Goal: Information Seeking & Learning: Learn about a topic

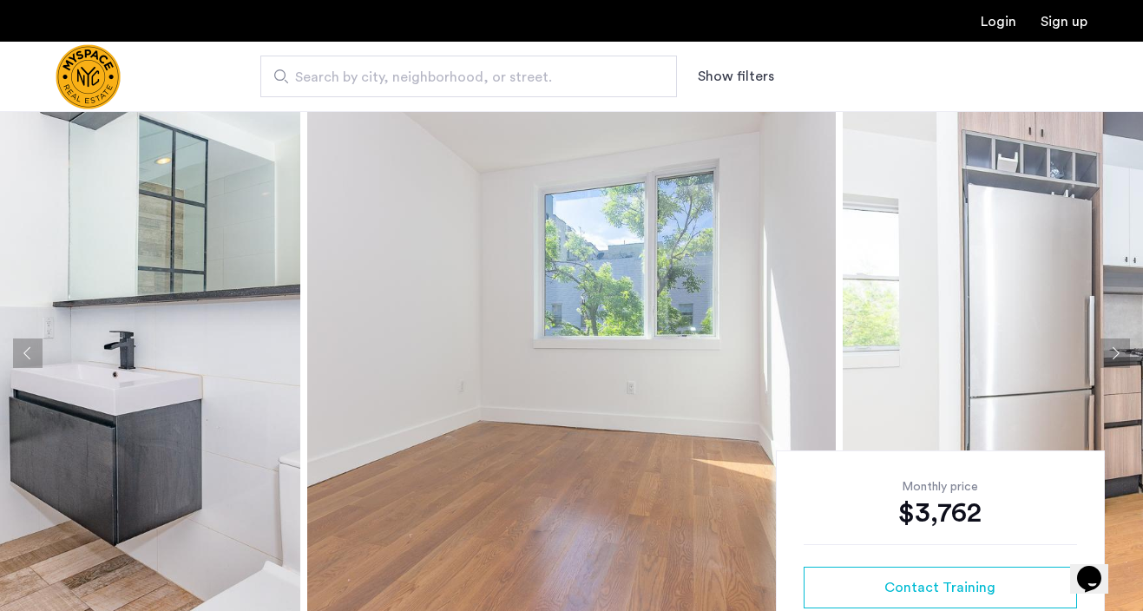
scroll to position [15, 0]
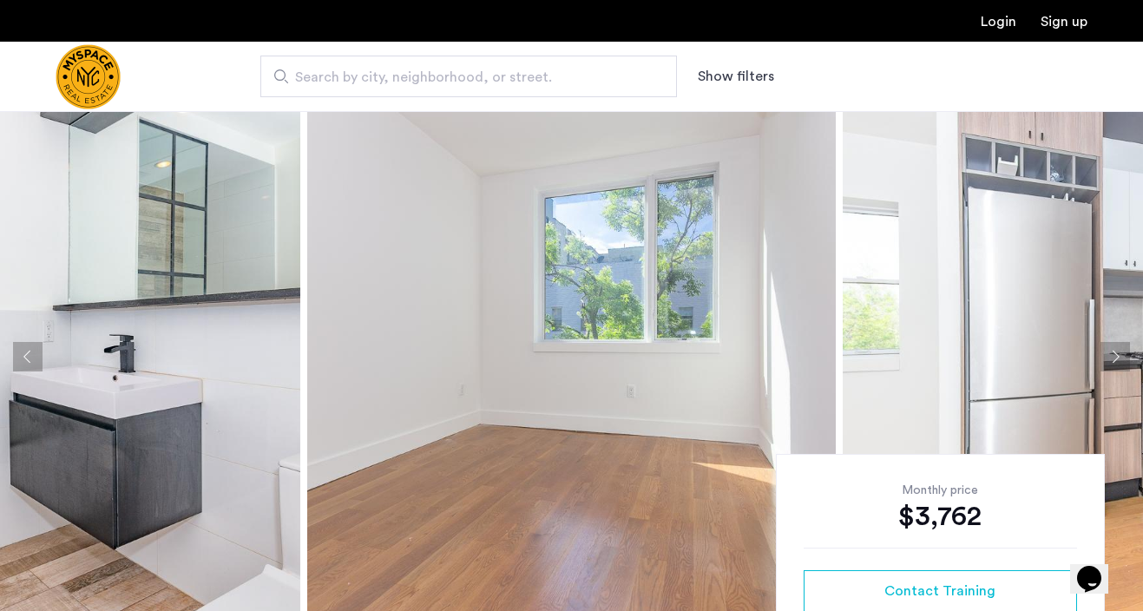
click at [1120, 360] on button "Next apartment" at bounding box center [1116, 357] width 30 height 30
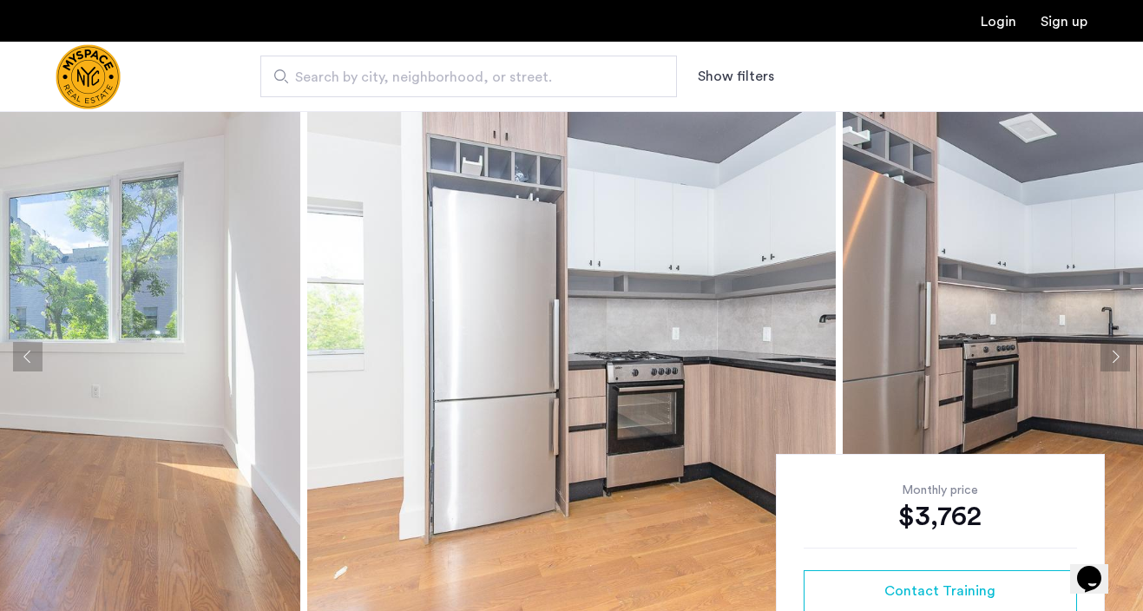
click at [1120, 360] on button "Next apartment" at bounding box center [1116, 357] width 30 height 30
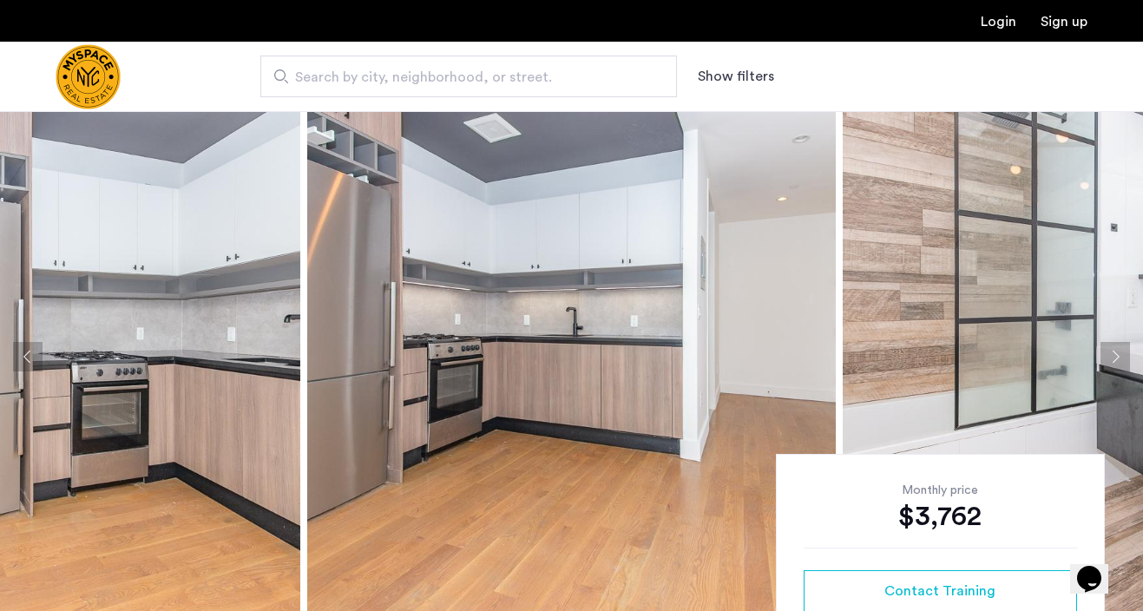
click at [1120, 360] on button "Next apartment" at bounding box center [1116, 357] width 30 height 30
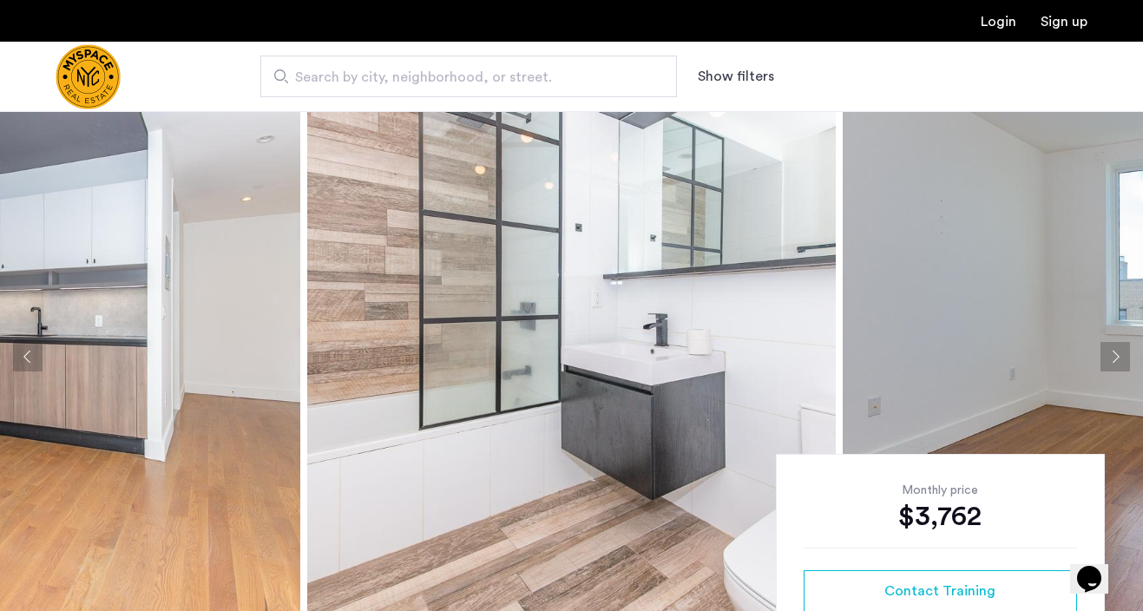
click at [1120, 360] on button "Next apartment" at bounding box center [1116, 357] width 30 height 30
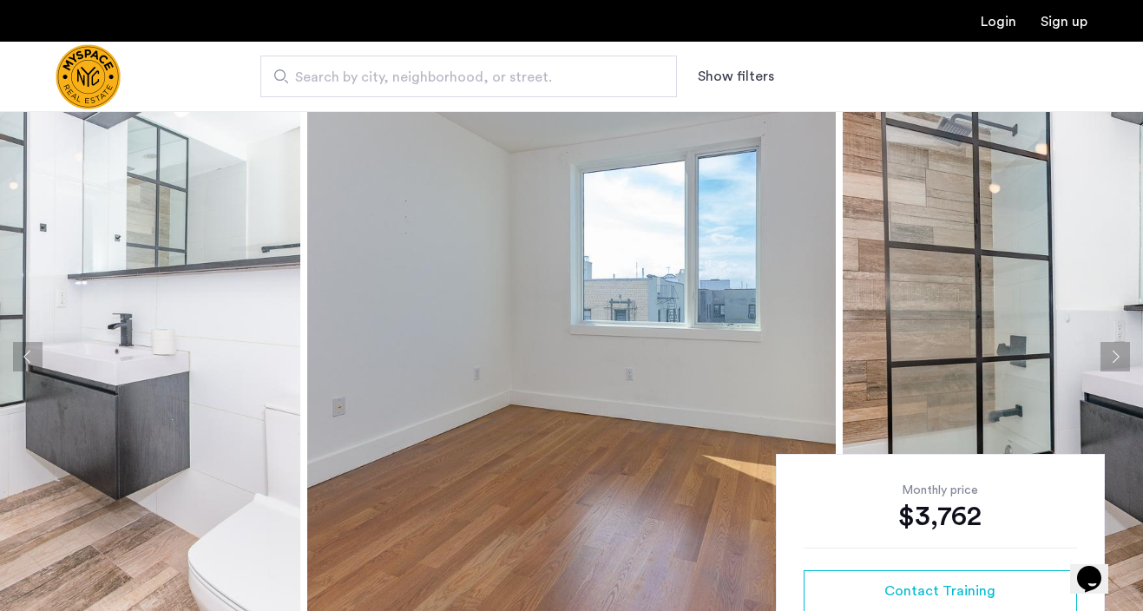
click at [1120, 360] on button "Next apartment" at bounding box center [1116, 357] width 30 height 30
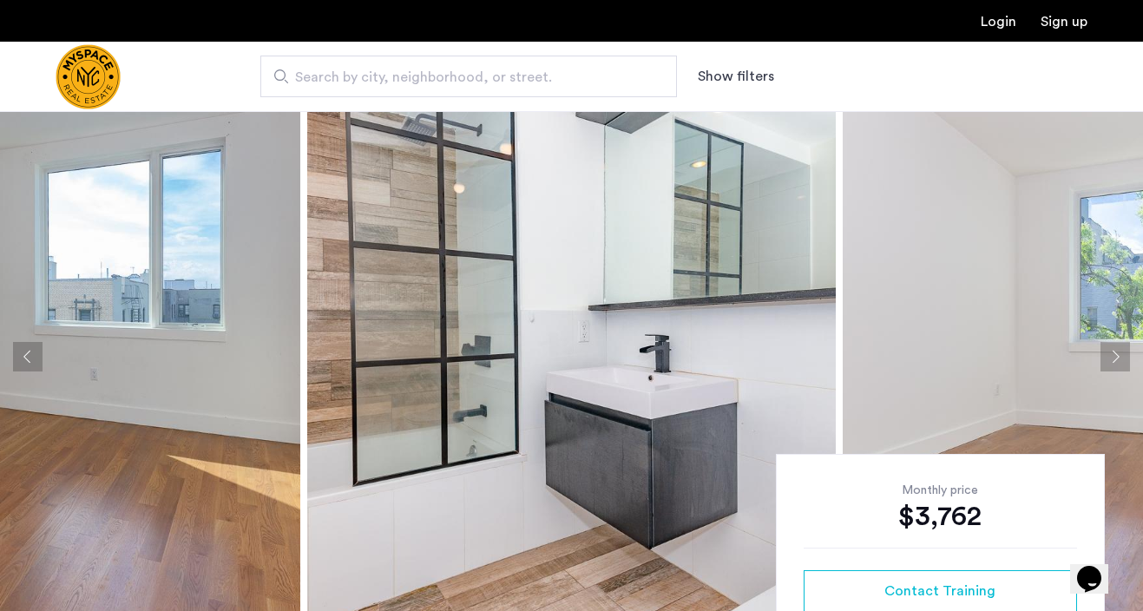
click at [1120, 360] on button "Next apartment" at bounding box center [1116, 357] width 30 height 30
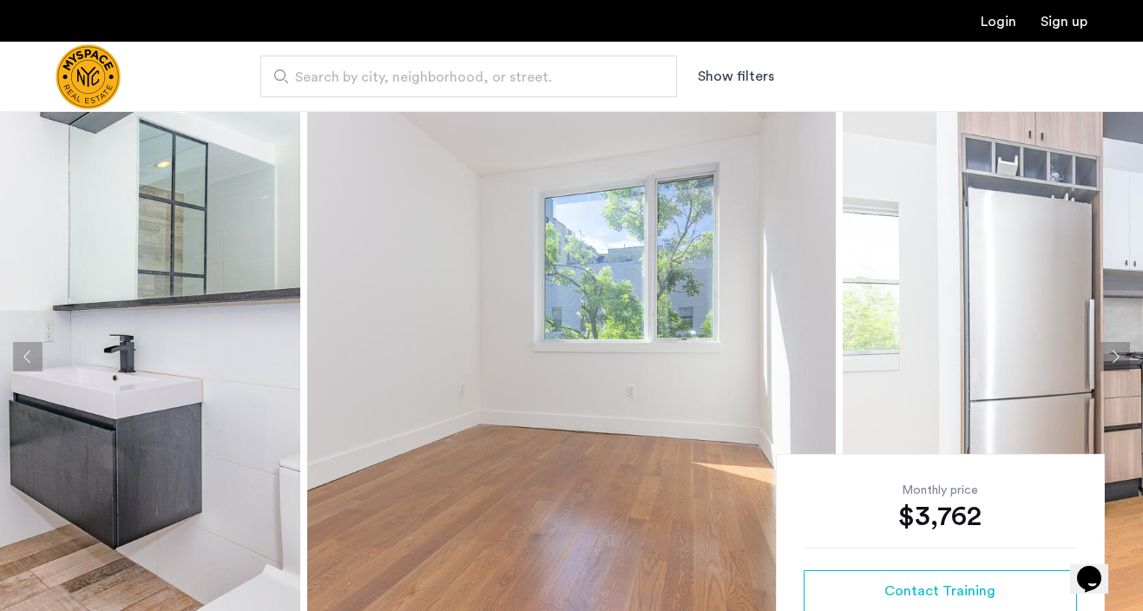
click at [1120, 360] on button "Next apartment" at bounding box center [1116, 357] width 30 height 30
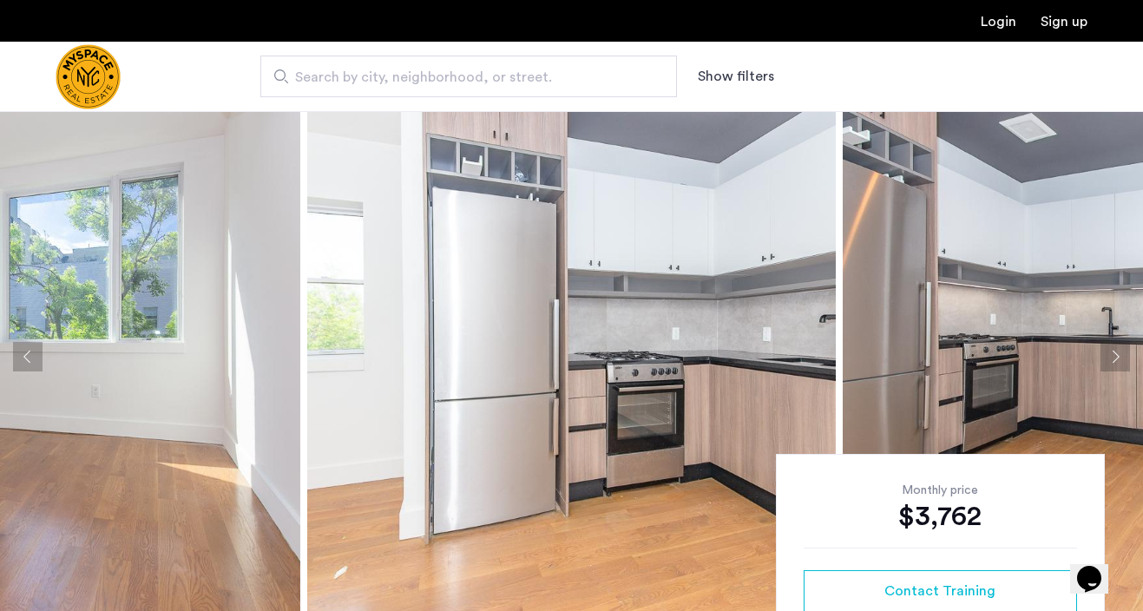
click at [1120, 360] on button "Next apartment" at bounding box center [1116, 357] width 30 height 30
